Goal: Task Accomplishment & Management: Use online tool/utility

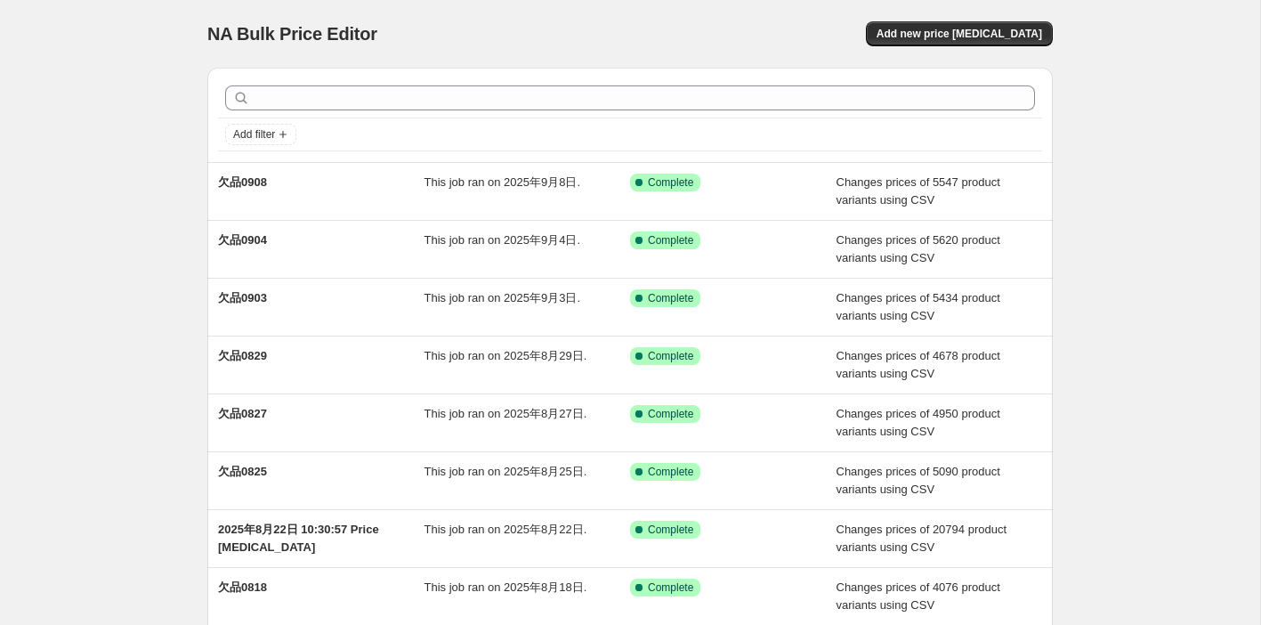
click at [143, 219] on div "NA Bulk Price Editor. This page is ready NA Bulk Price Editor Add new price [ME…" at bounding box center [630, 467] width 1260 height 935
click at [956, 37] on span "Add new price change job" at bounding box center [960, 34] width 166 height 14
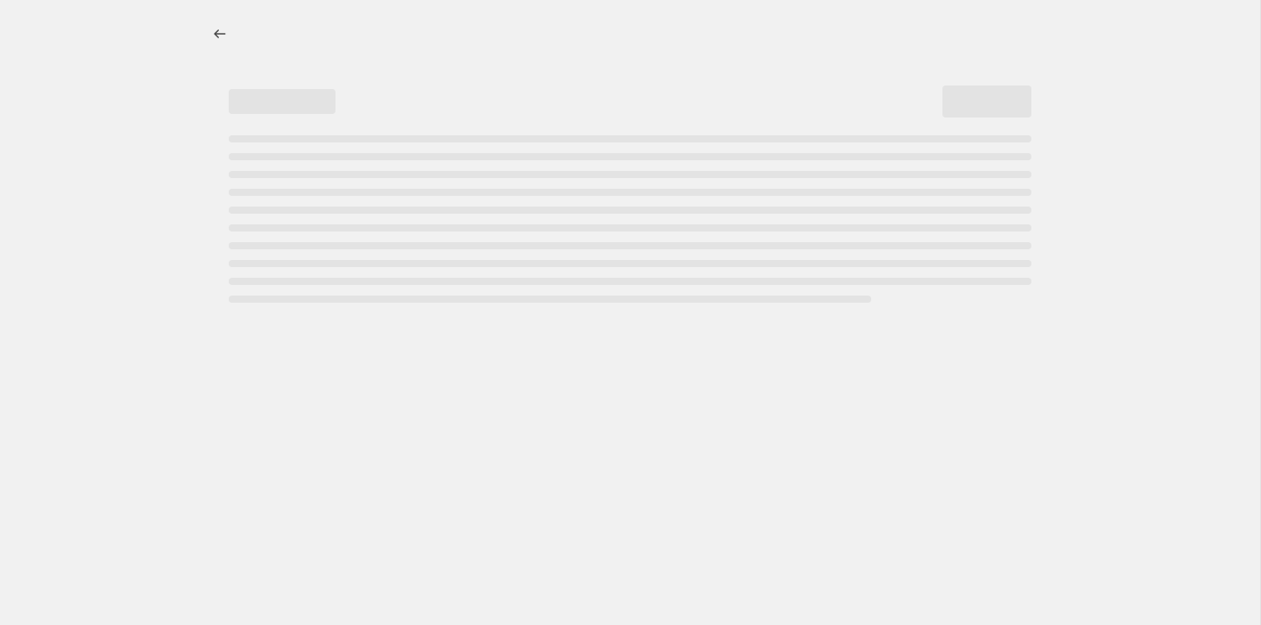
select select "percentage"
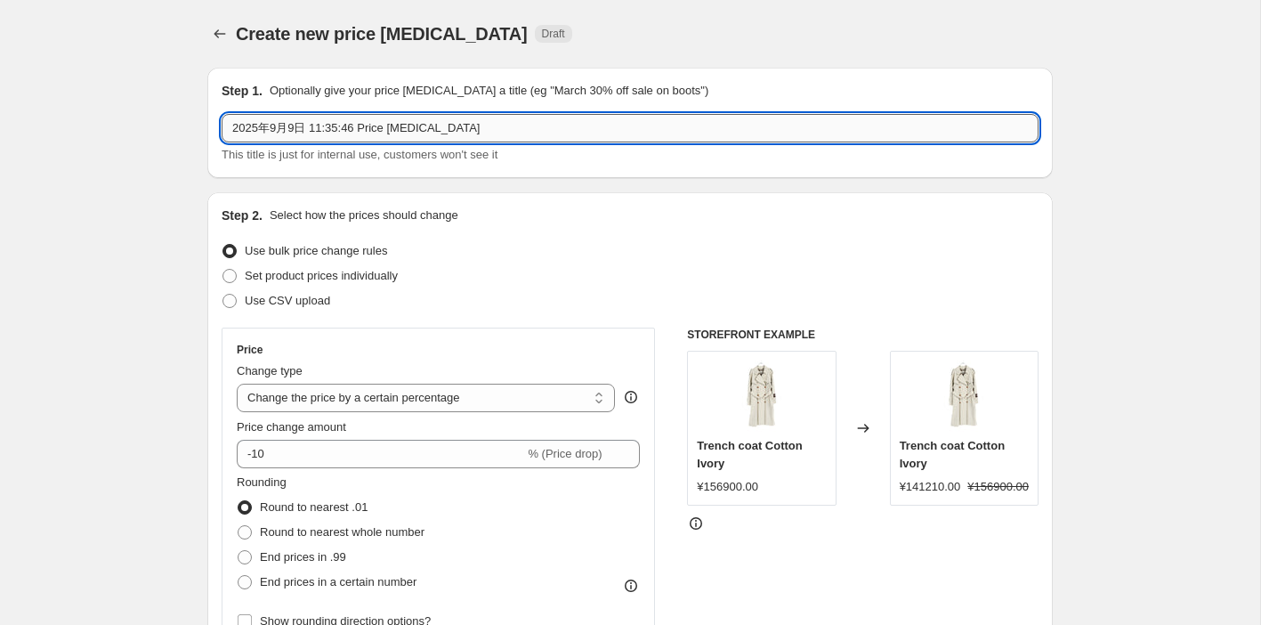
click at [297, 132] on input "2025年9月9日 11:35:46 Price change job" at bounding box center [630, 128] width 817 height 28
type input "欠品0909"
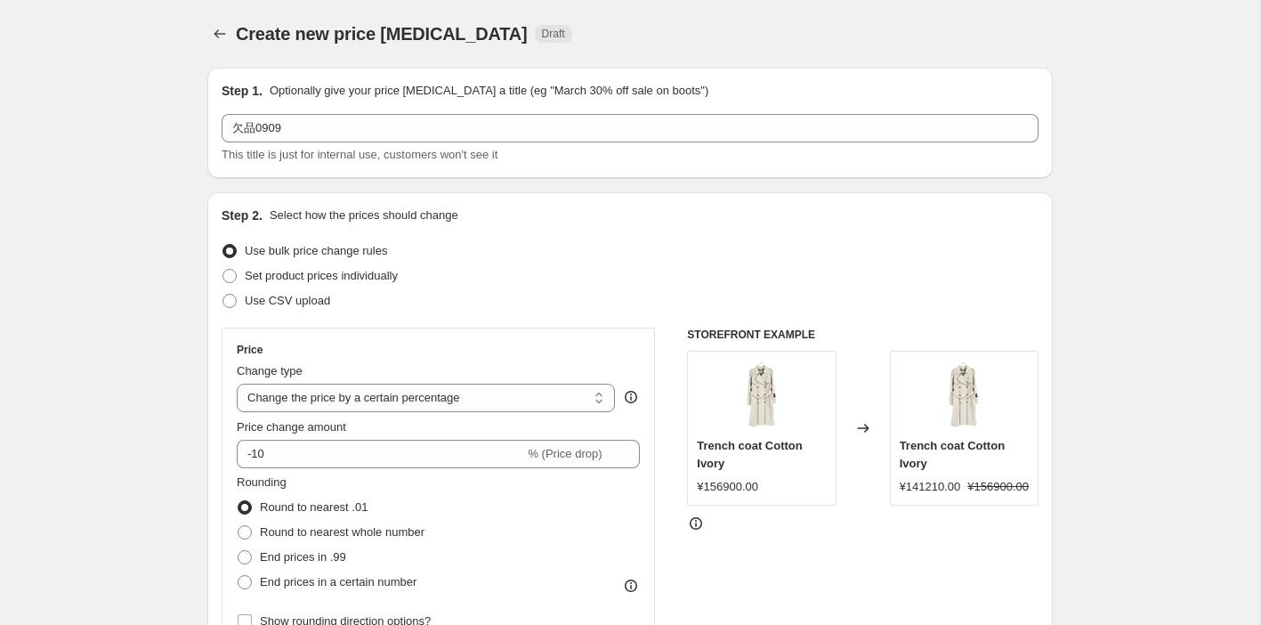
scroll to position [103, 0]
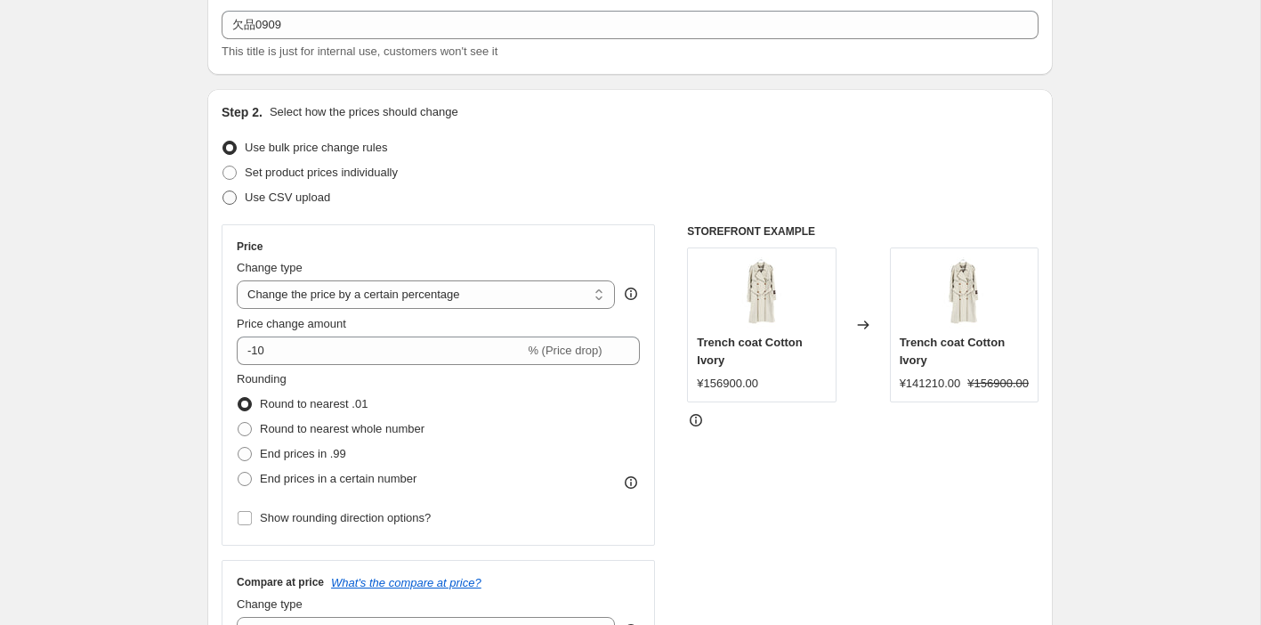
click at [234, 198] on span at bounding box center [230, 197] width 14 height 14
click at [223, 191] on input "Use CSV upload" at bounding box center [223, 190] width 1 height 1
radio input "true"
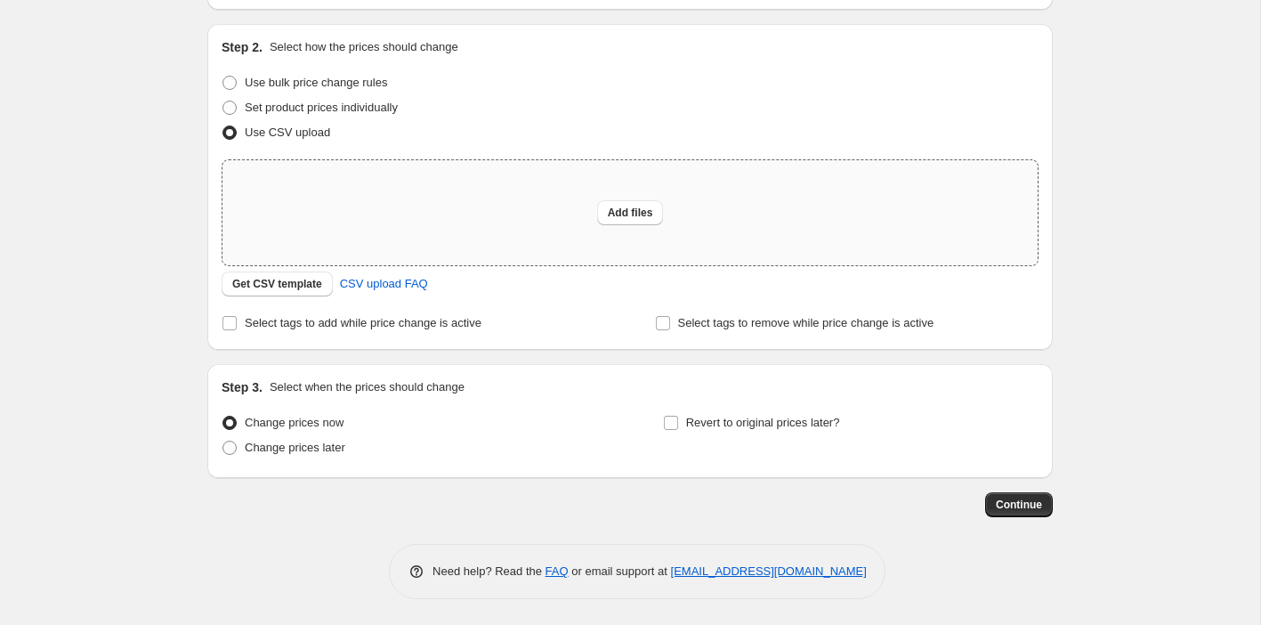
scroll to position [169, 0]
click at [299, 279] on span "Get CSV template" at bounding box center [277, 283] width 90 height 14
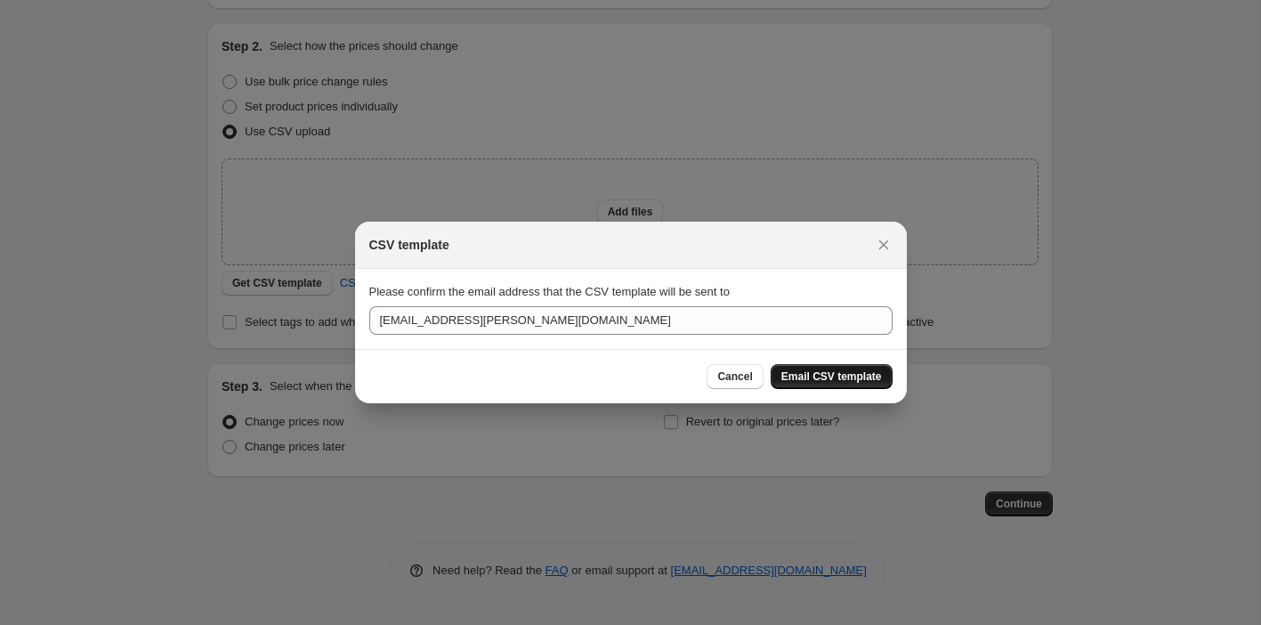
click at [844, 374] on span "Email CSV template" at bounding box center [832, 376] width 101 height 14
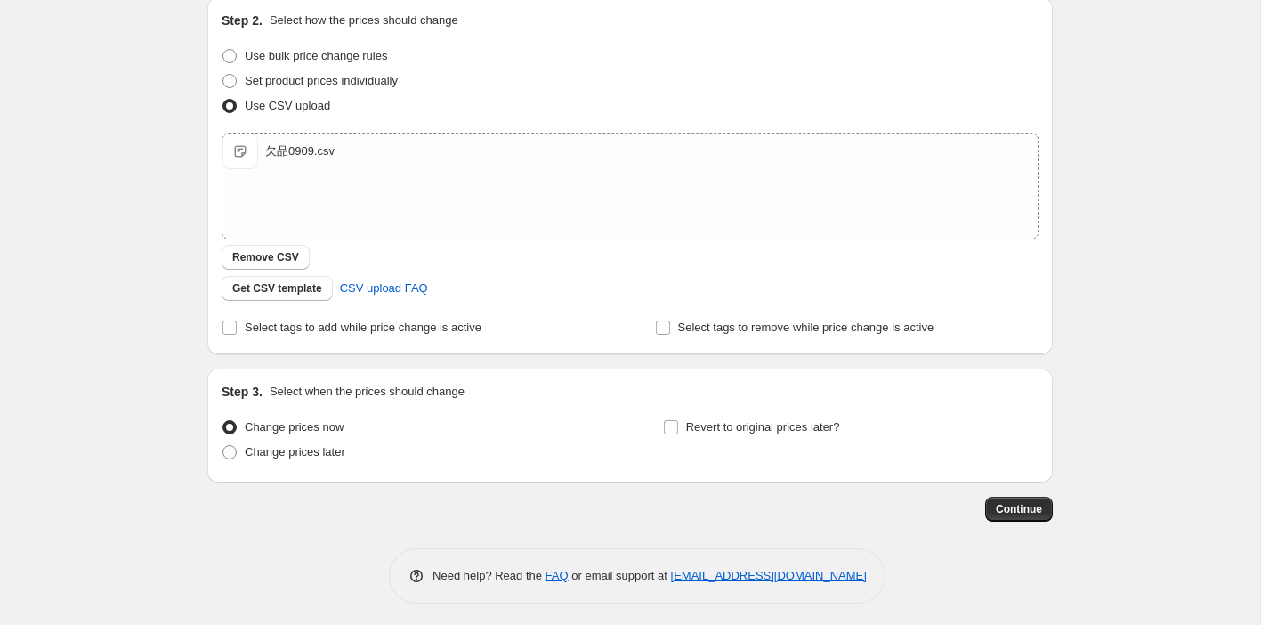
scroll to position [190, 0]
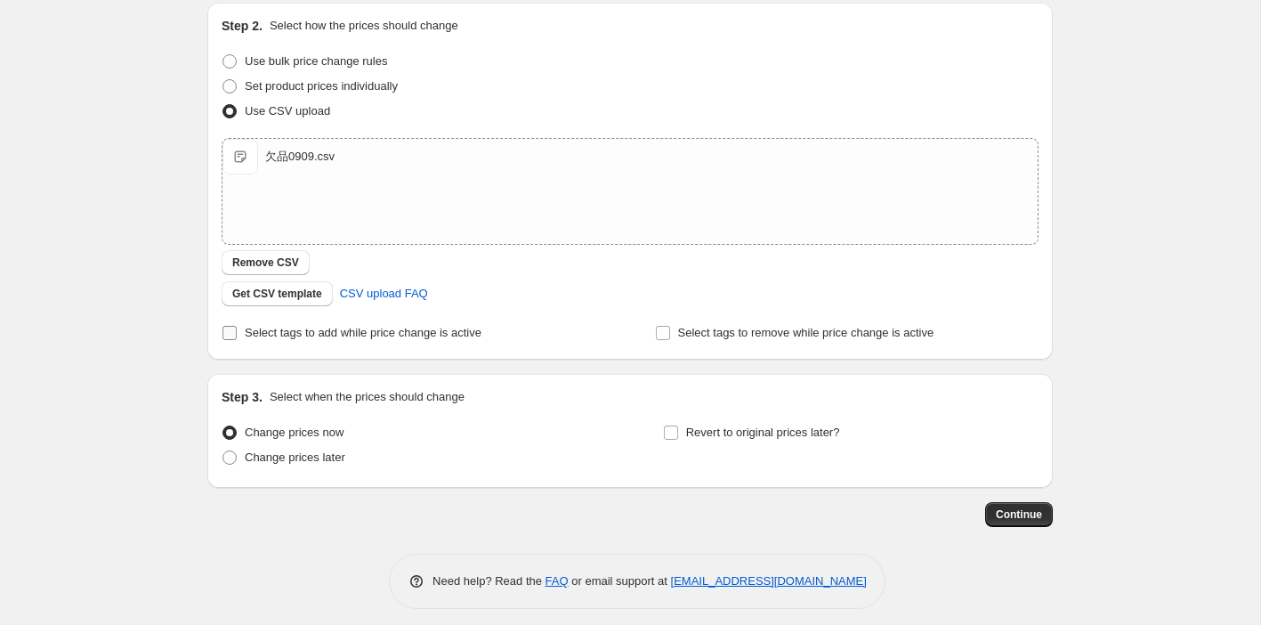
click at [234, 330] on input "Select tags to add while price change is active" at bounding box center [230, 333] width 14 height 14
checkbox input "true"
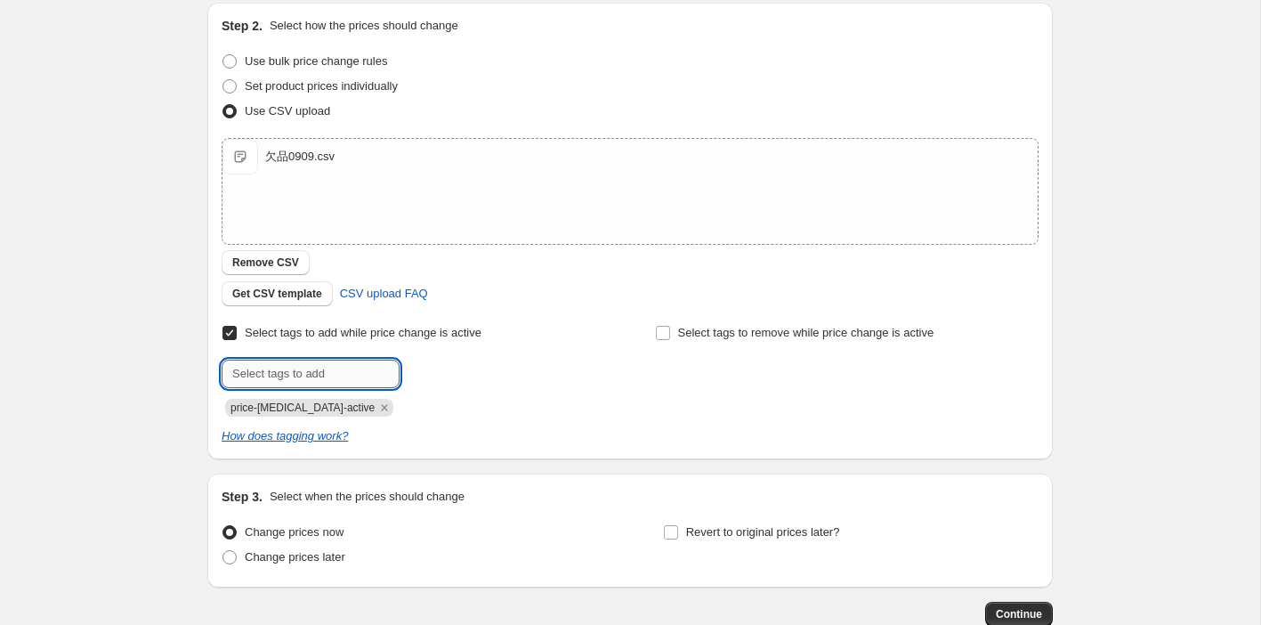
click at [288, 377] on input "text" at bounding box center [311, 374] width 178 height 28
type input "欠品0909"
click at [455, 377] on span "欠品0909" at bounding box center [461, 372] width 45 height 12
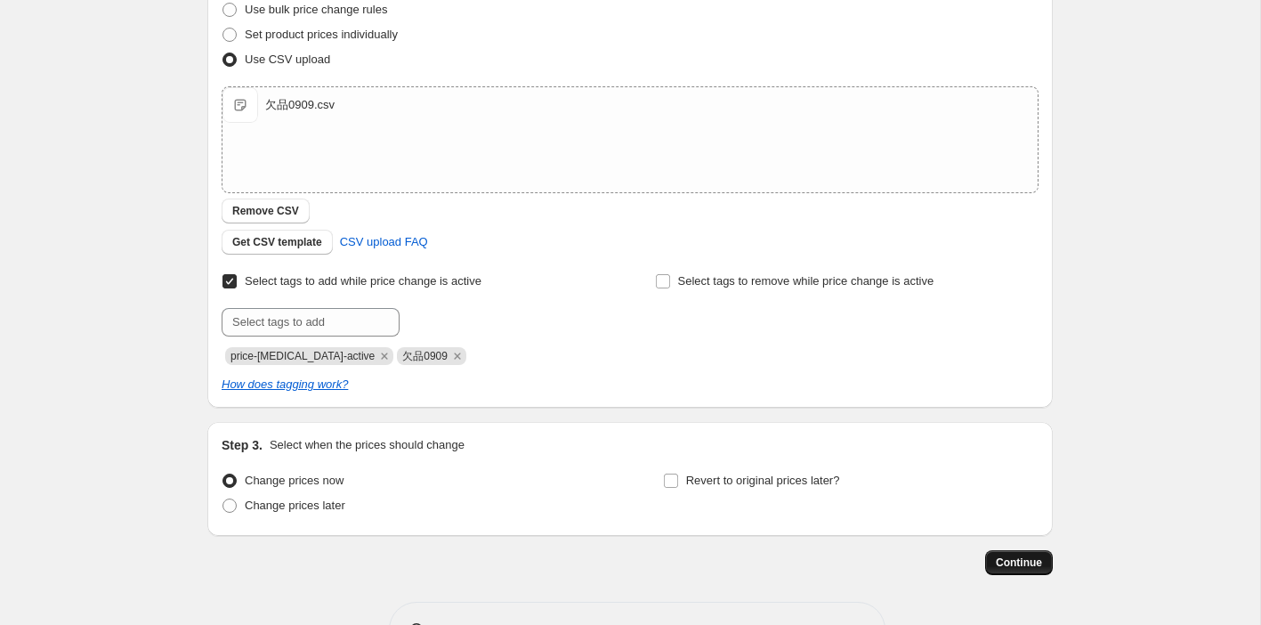
click at [1028, 559] on span "Continue" at bounding box center [1019, 562] width 46 height 14
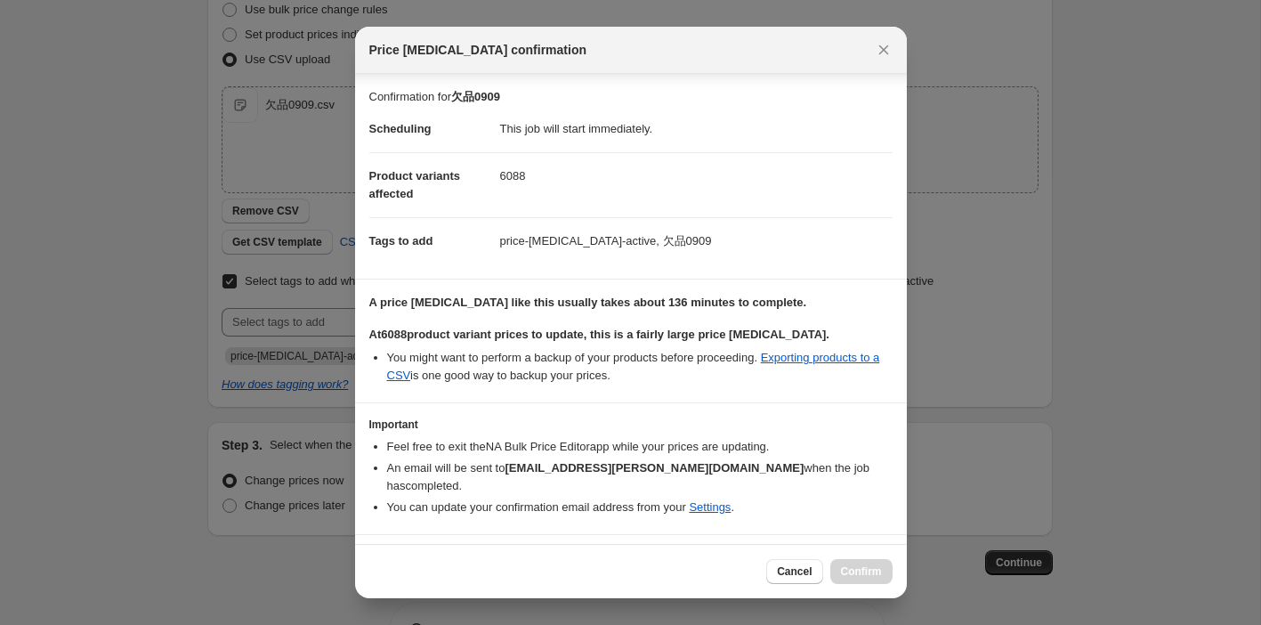
scroll to position [27, 0]
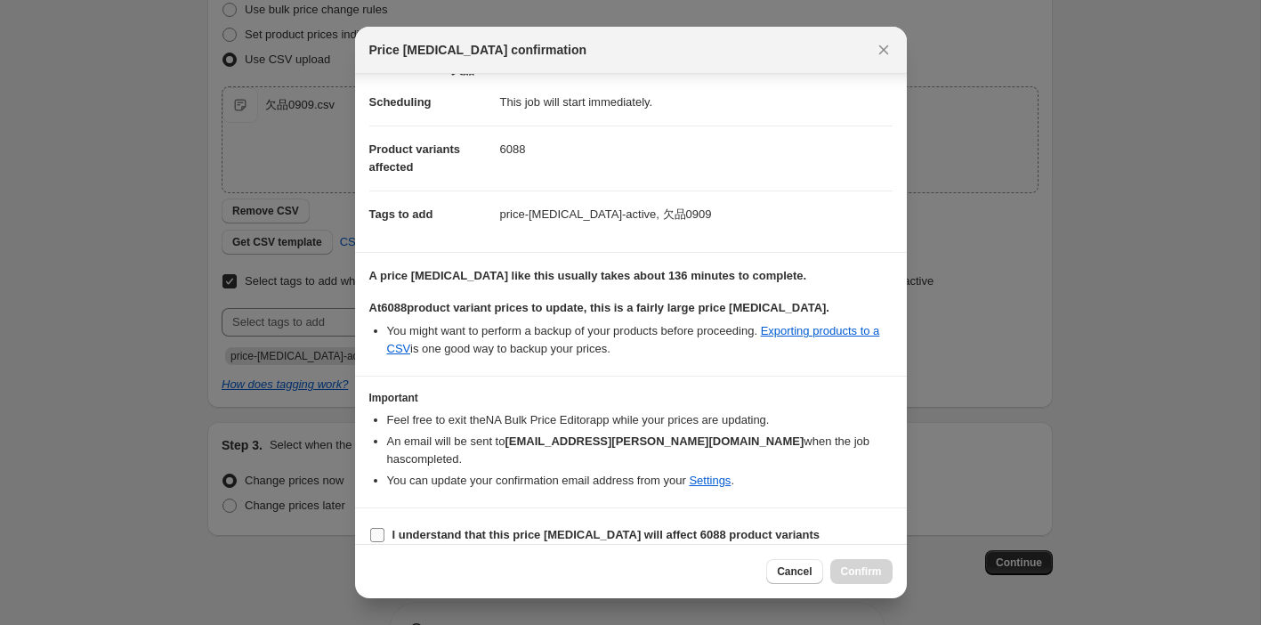
click at [388, 522] on label "I understand that this price change job will affect 6088 product variants" at bounding box center [594, 534] width 451 height 25
click at [385, 528] on input "I understand that this price change job will affect 6088 product variants" at bounding box center [377, 535] width 14 height 14
checkbox input "true"
click at [867, 576] on span "Confirm" at bounding box center [861, 571] width 41 height 14
